Goal: Book appointment/travel/reservation

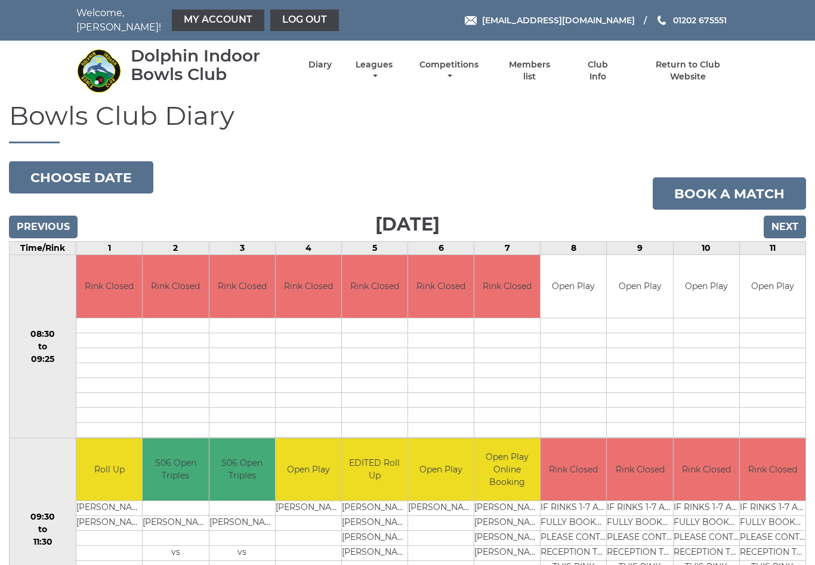
click at [60, 169] on button "Choose date" at bounding box center [81, 177] width 144 height 32
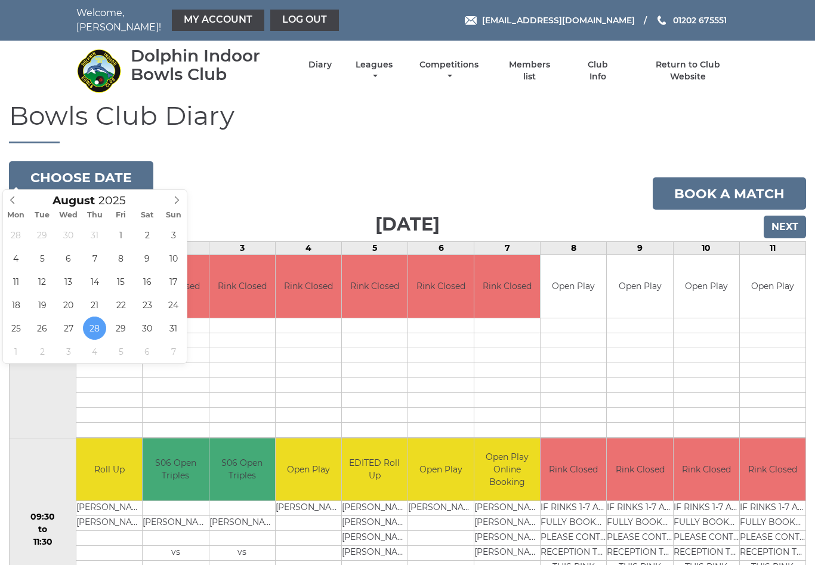
type input "[DATE]"
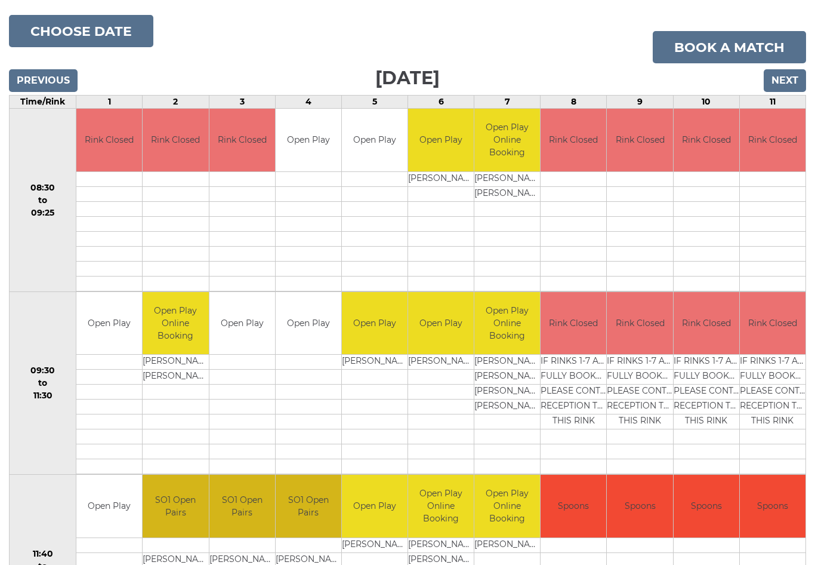
scroll to position [147, 0]
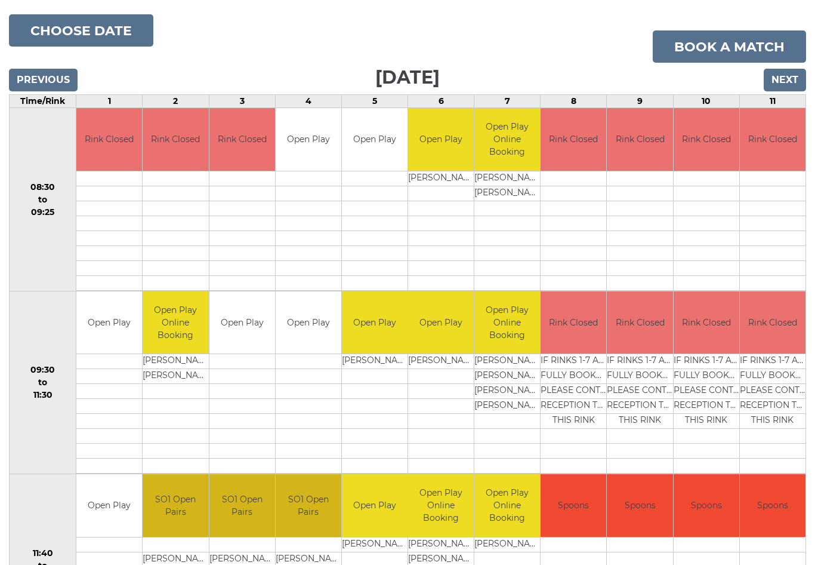
click at [786, 72] on input "Next" at bounding box center [785, 80] width 42 height 23
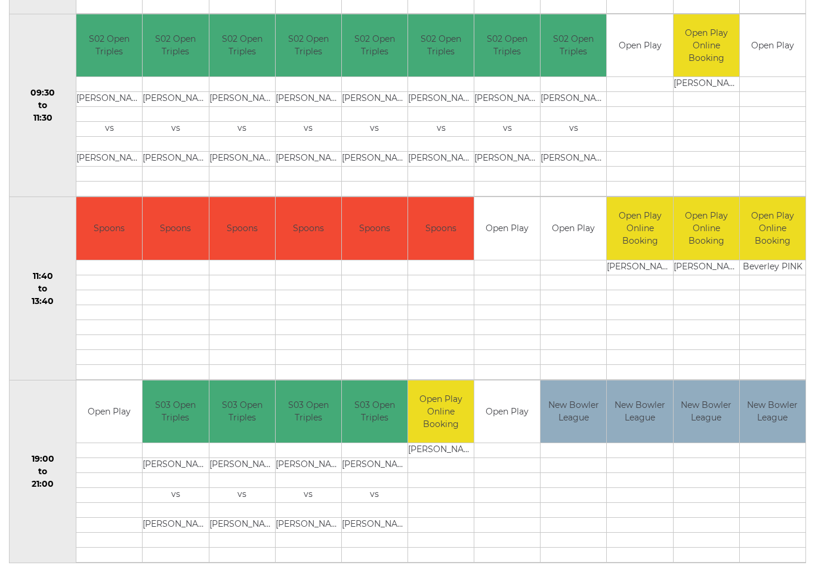
scroll to position [424, 0]
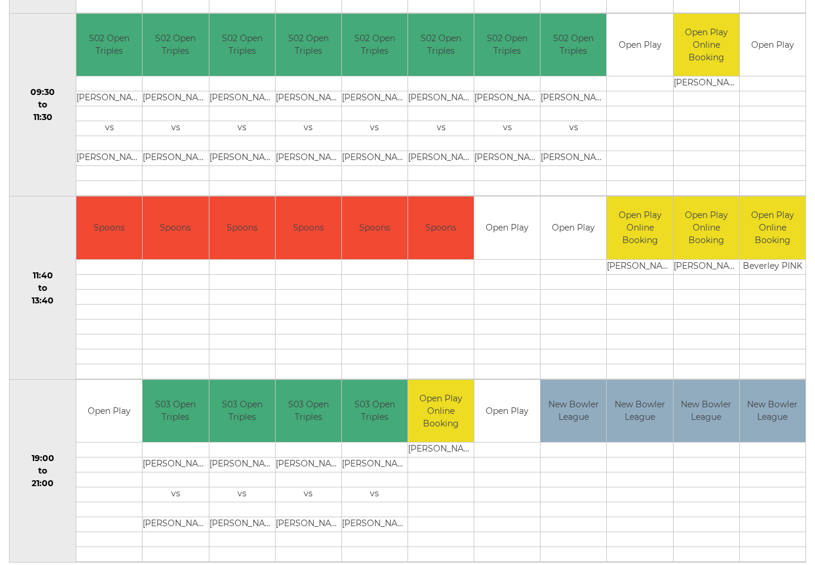
click at [342, 166] on td at bounding box center [375, 173] width 66 height 15
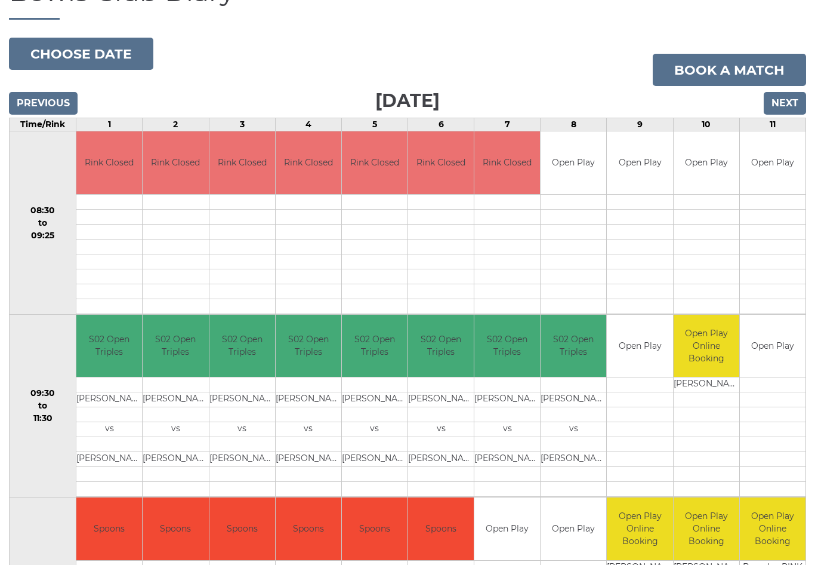
scroll to position [124, 0]
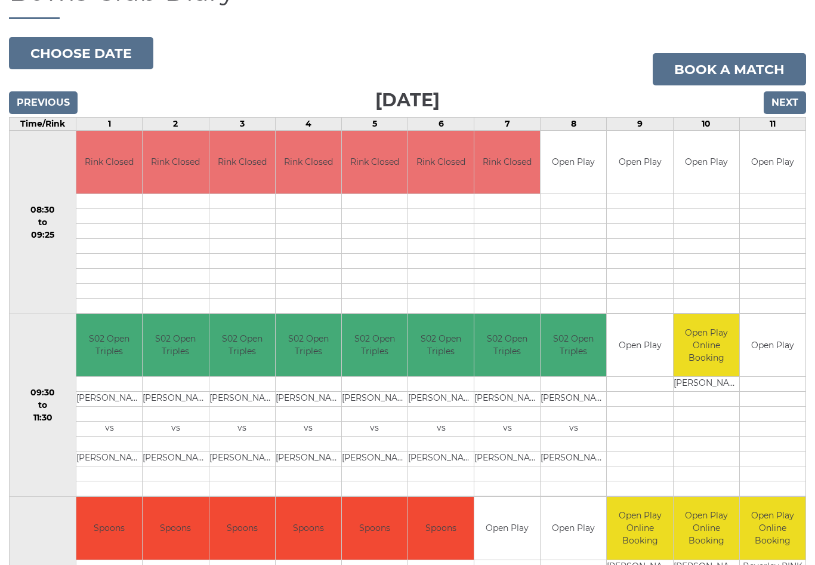
click at [798, 92] on input "Next" at bounding box center [785, 103] width 42 height 23
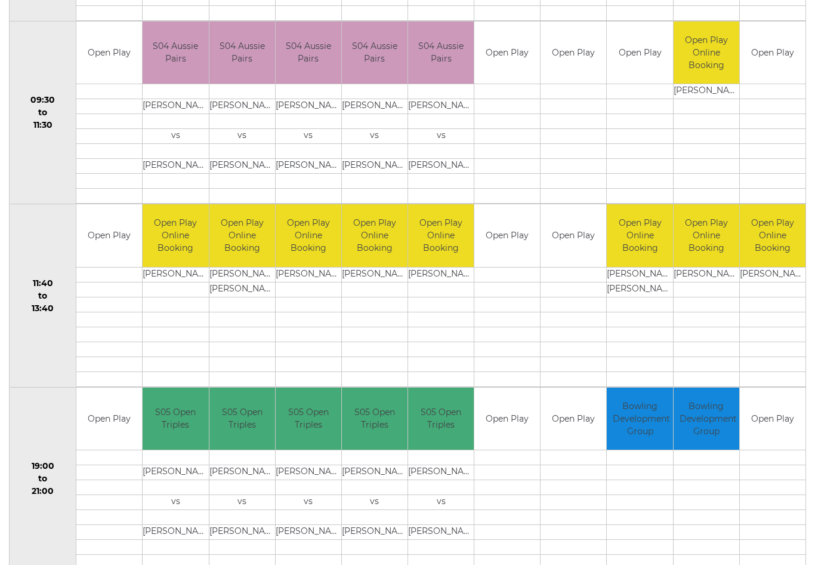
scroll to position [424, 0]
